Goal: Browse casually

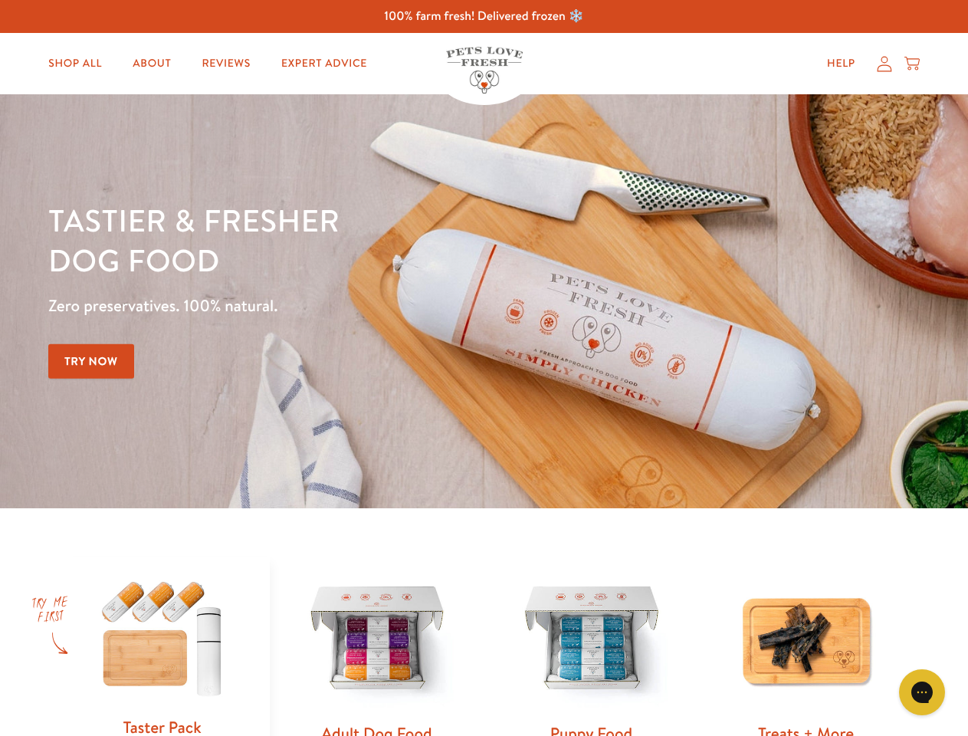
click at [483, 368] on div "Tastier & fresher dog food Zero preservatives. 100% natural. Try Now" at bounding box center [338, 301] width 581 height 202
click at [922, 692] on icon "Gorgias live chat" at bounding box center [921, 691] width 15 height 15
